Goal: Information Seeking & Learning: Learn about a topic

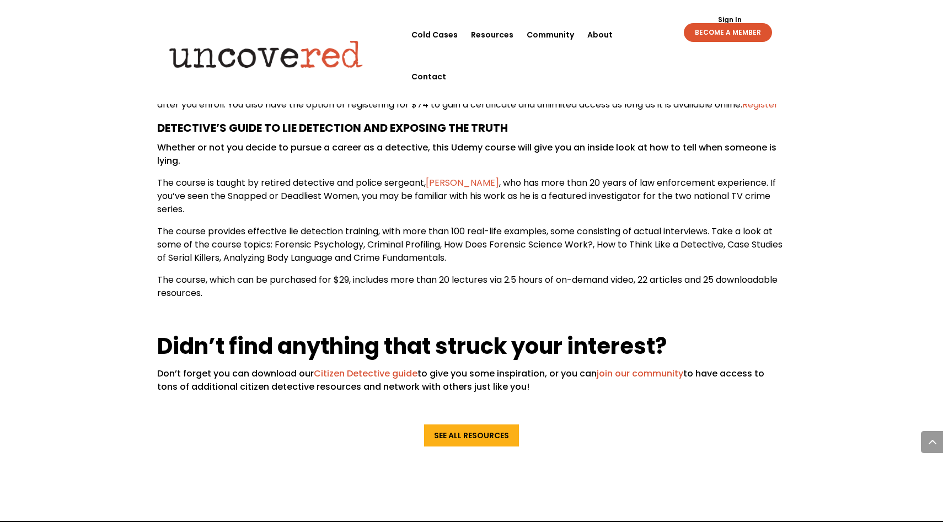
scroll to position [1604, 0]
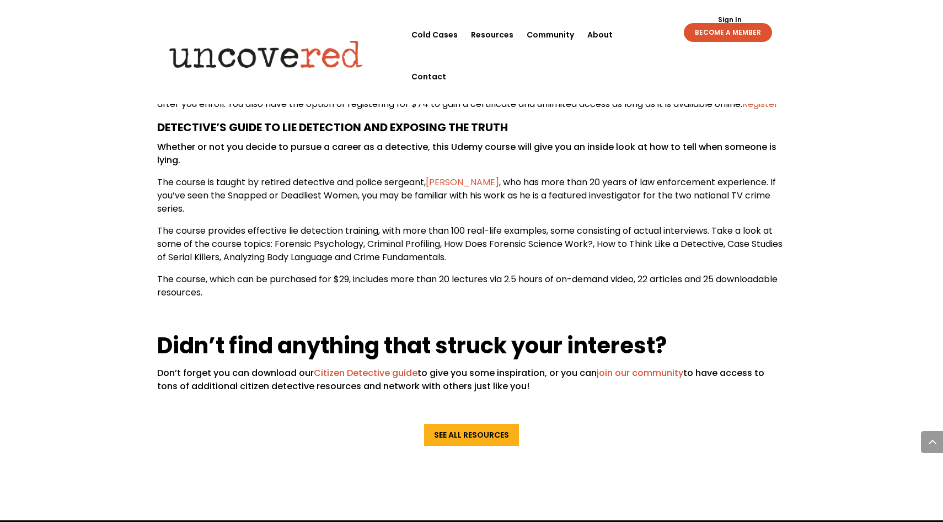
click at [624, 379] on link "join our community" at bounding box center [640, 373] width 87 height 13
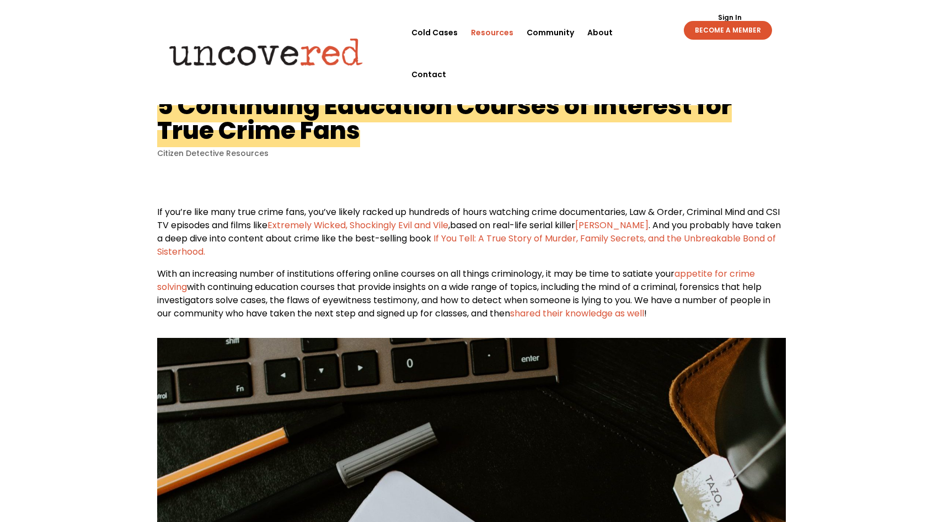
click at [486, 31] on link "Resources" at bounding box center [492, 33] width 42 height 42
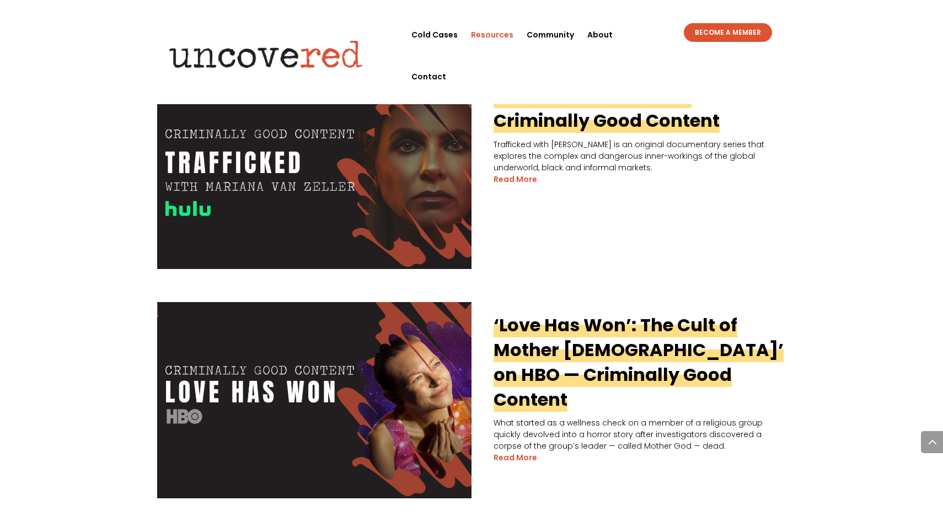
scroll to position [1924, 0]
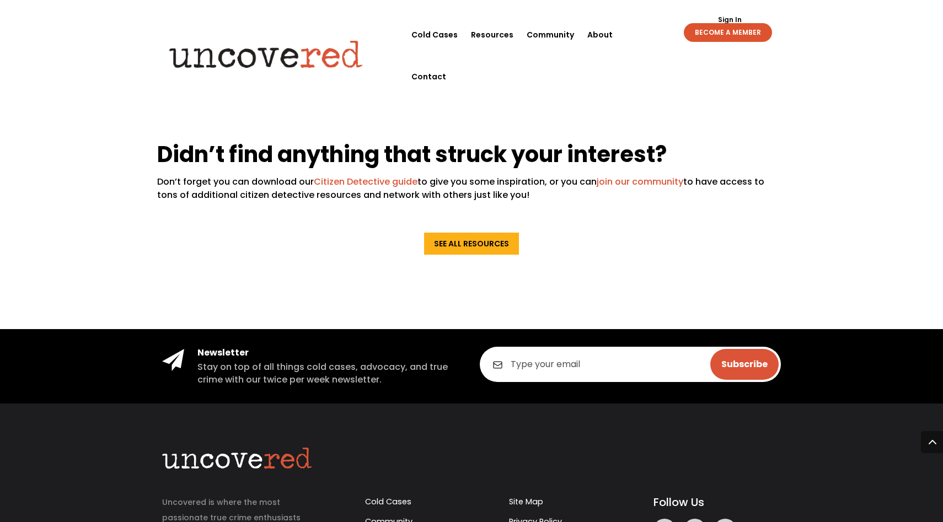
scroll to position [1804, 0]
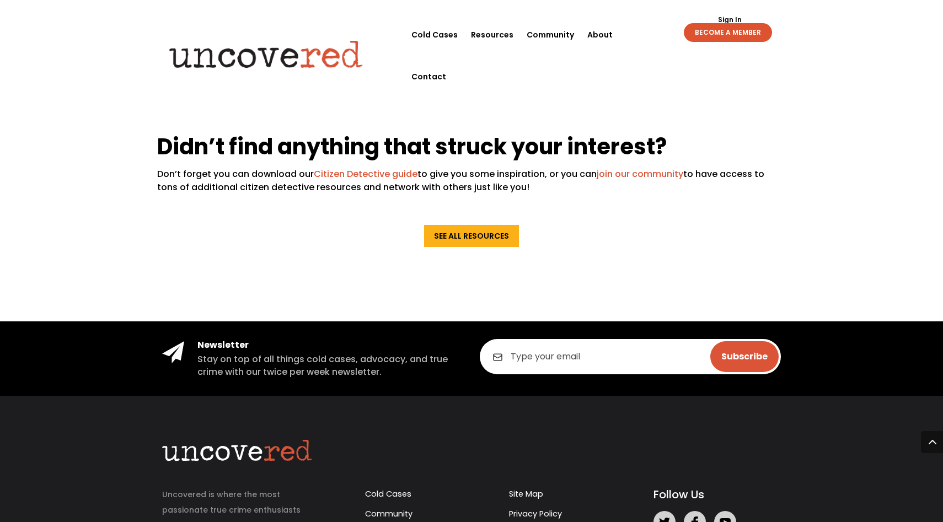
click at [628, 180] on link "join our community" at bounding box center [640, 174] width 87 height 13
